Goal: Transaction & Acquisition: Book appointment/travel/reservation

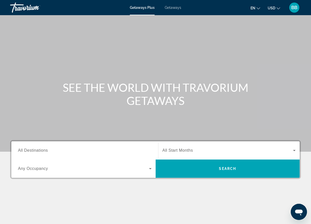
click at [38, 151] on span "All Destinations" at bounding box center [33, 150] width 30 height 4
click at [38, 151] on input "Destination All Destinations" at bounding box center [85, 151] width 134 height 6
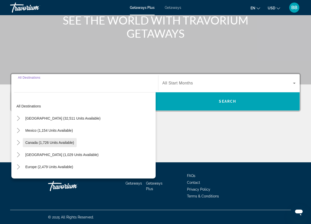
scroll to position [68, 0]
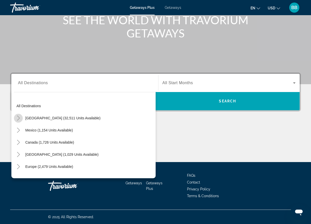
click at [20, 117] on icon "Toggle United States (32,511 units available)" at bounding box center [18, 118] width 5 height 5
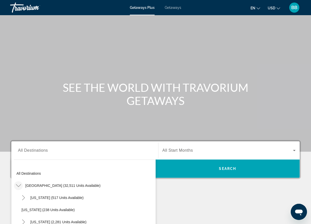
scroll to position [0, 0]
click at [169, 10] on div "Getaways Plus Getaways en English Español Français Italiano Português русский U…" at bounding box center [155, 7] width 311 height 13
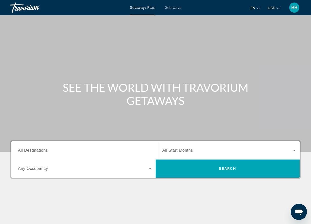
click at [176, 6] on span "Getaways" at bounding box center [173, 8] width 16 height 4
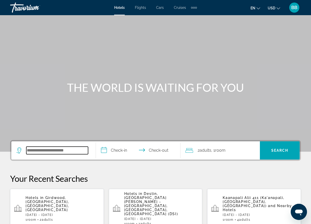
click at [58, 148] on input "Search widget" at bounding box center [57, 151] width 62 height 8
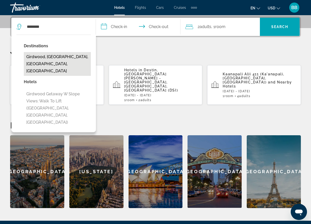
drag, startPoint x: 61, startPoint y: 145, endPoint x: 47, endPoint y: 62, distance: 84.3
click at [47, 62] on button "Girdwood, [GEOGRAPHIC_DATA], [GEOGRAPHIC_DATA], [GEOGRAPHIC_DATA]" at bounding box center [57, 64] width 67 height 24
type input "**********"
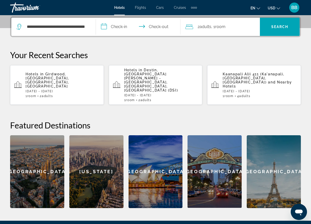
click at [112, 26] on input "**********" at bounding box center [139, 28] width 87 height 20
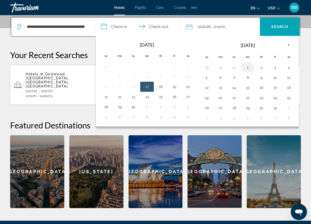
click at [249, 69] on button "1" at bounding box center [248, 67] width 8 height 7
click at [288, 66] on button "4" at bounding box center [289, 67] width 8 height 7
type input "**********"
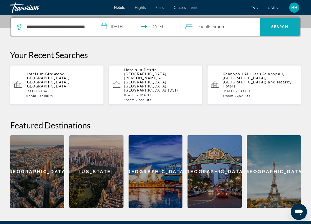
click at [286, 27] on span "Search" at bounding box center [280, 27] width 17 height 4
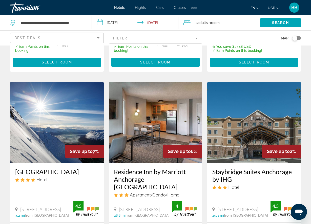
scroll to position [200, 0]
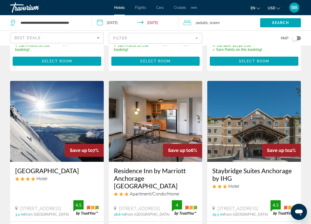
click at [34, 167] on h3 "Alyeska Resort" at bounding box center [57, 171] width 84 height 8
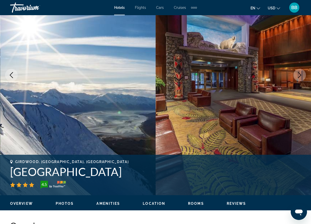
scroll to position [60, 0]
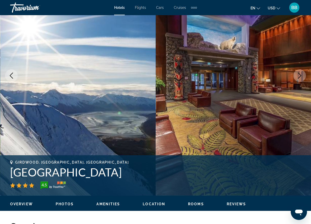
click at [298, 76] on icon "Next image" at bounding box center [300, 76] width 6 height 6
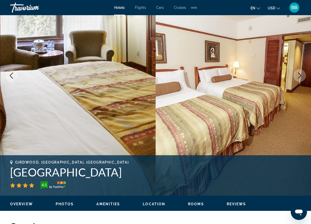
click at [298, 76] on icon "Next image" at bounding box center [300, 76] width 6 height 6
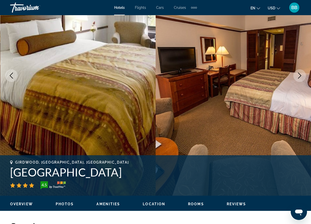
click at [12, 75] on icon "Previous image" at bounding box center [11, 76] width 6 height 6
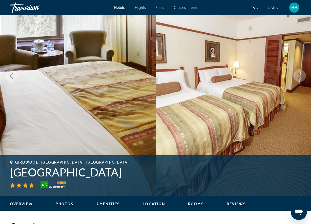
click at [9, 77] on icon "Previous image" at bounding box center [11, 76] width 6 height 6
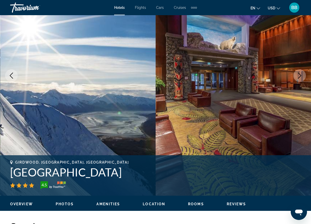
click at [10, 76] on icon "Previous image" at bounding box center [11, 76] width 6 height 6
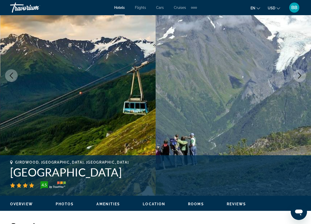
click at [300, 77] on icon "Next image" at bounding box center [299, 76] width 3 height 6
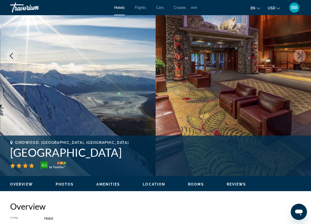
scroll to position [69, 0]
